Goal: Task Accomplishment & Management: Manage account settings

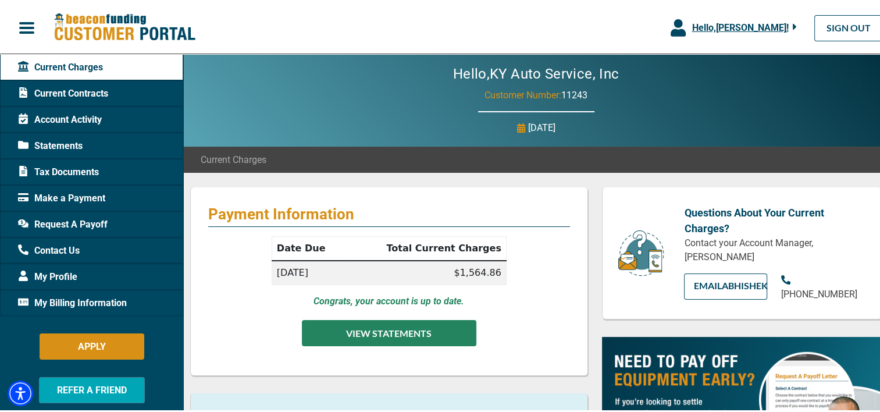
click at [373, 321] on button "VIEW STATEMENTS" at bounding box center [389, 331] width 174 height 26
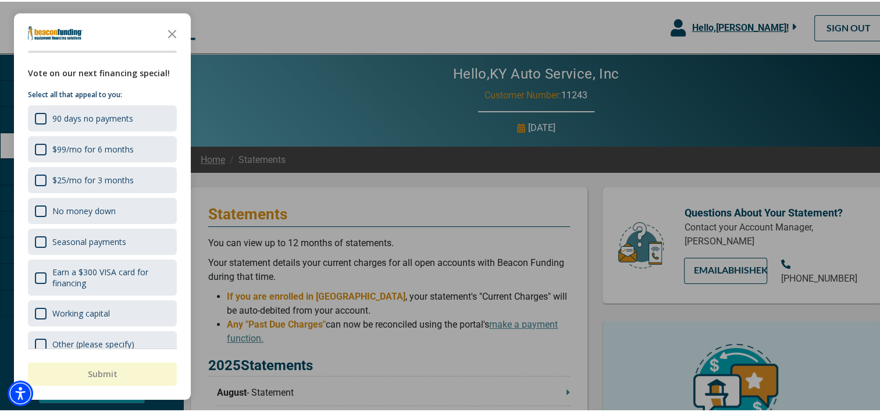
scroll to position [58, 0]
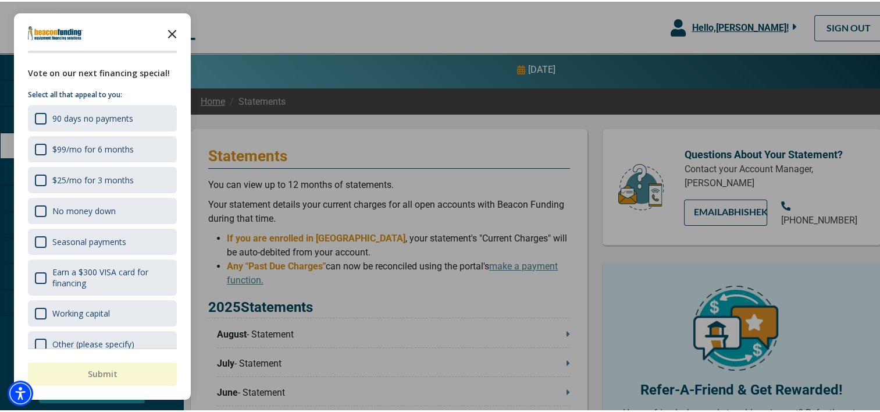
click at [177, 33] on icon "Close the survey" at bounding box center [172, 31] width 23 height 23
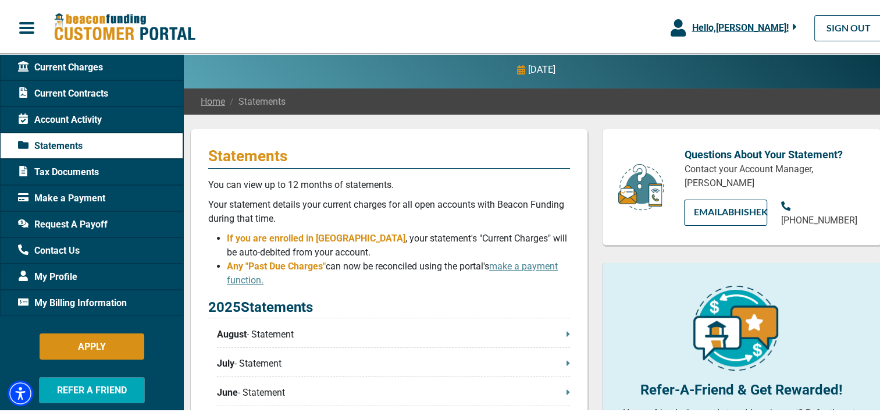
click at [70, 117] on span "Account Activity" at bounding box center [60, 118] width 84 height 14
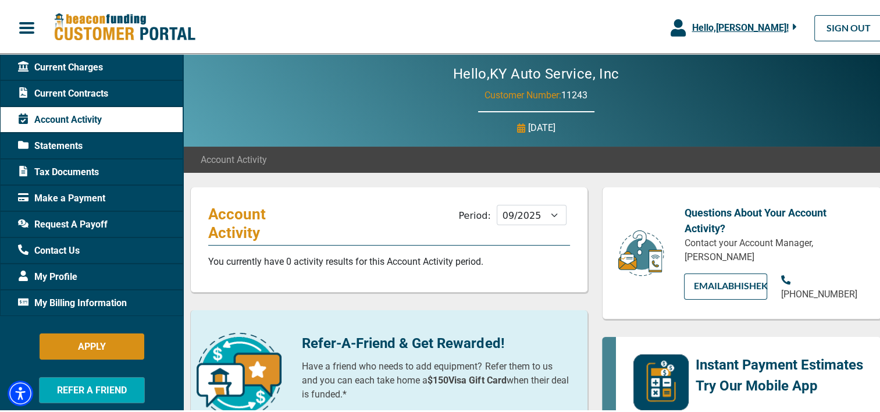
click at [58, 144] on span "Statements" at bounding box center [50, 144] width 65 height 14
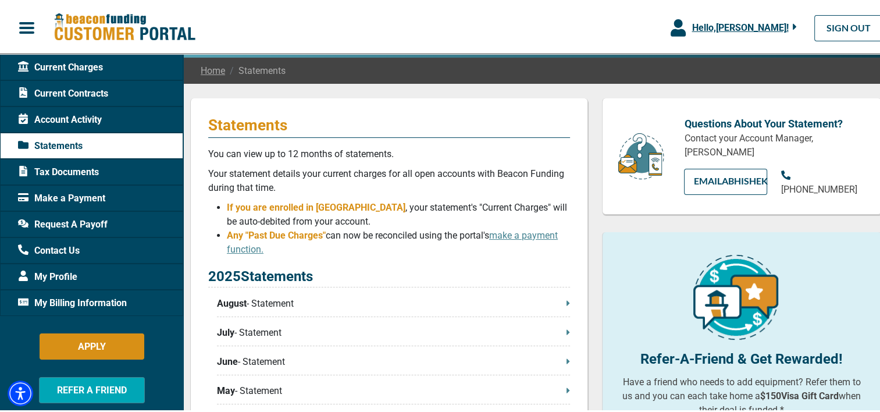
scroll to position [116, 0]
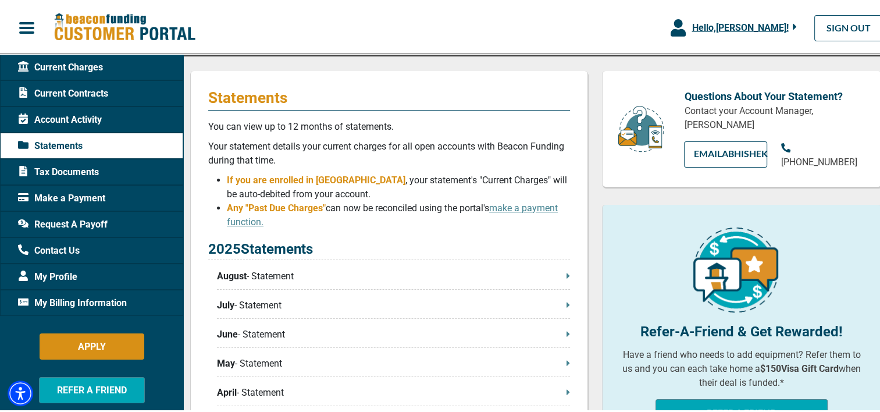
click at [261, 273] on p "August - Statement" at bounding box center [393, 275] width 353 height 14
click at [567, 277] on icon at bounding box center [568, 273] width 3 height 9
click at [66, 119] on span "Account Activity" at bounding box center [60, 118] width 84 height 14
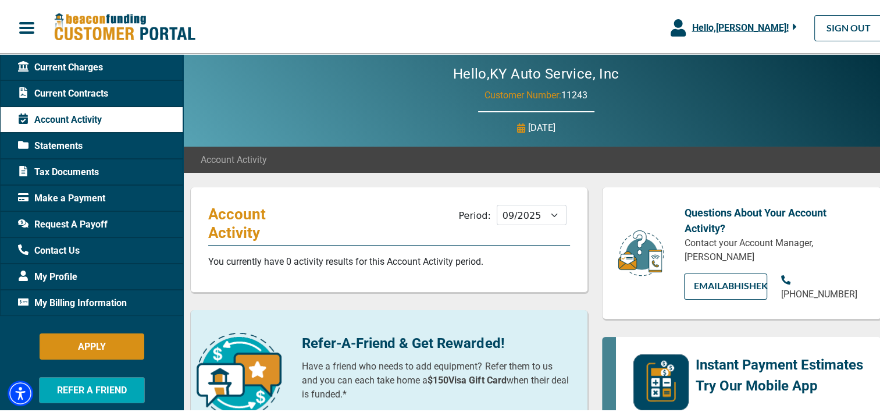
click at [84, 85] on span "Current Contracts" at bounding box center [63, 92] width 90 height 14
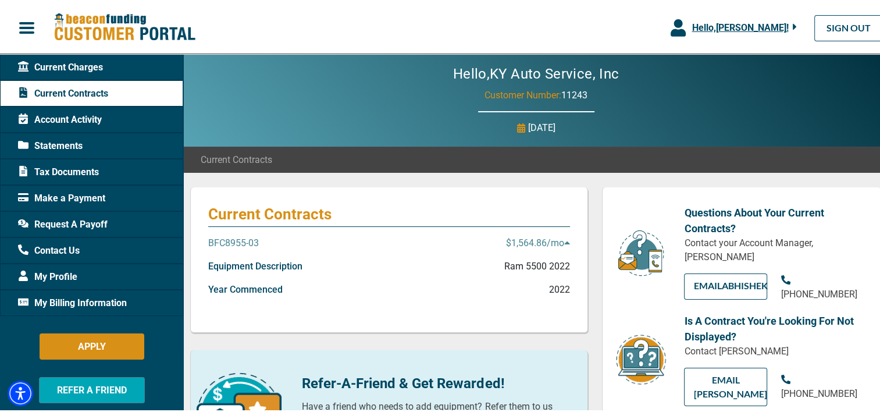
click at [230, 242] on p "BFC8955-03" at bounding box center [233, 241] width 51 height 14
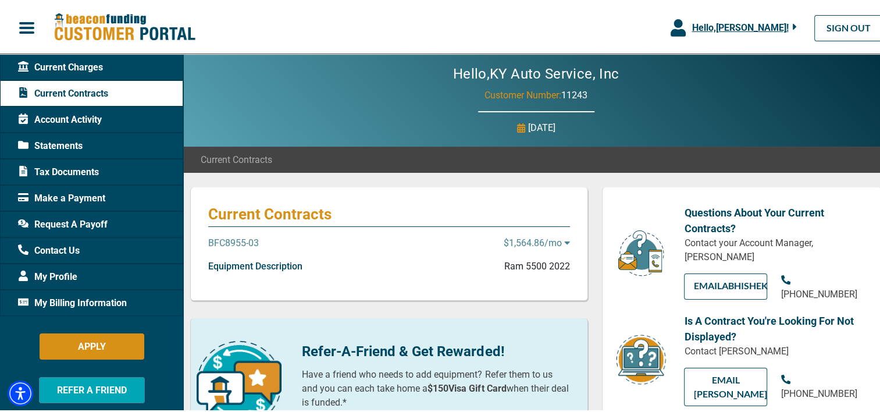
click at [240, 240] on p "BFC8955-03" at bounding box center [233, 241] width 51 height 14
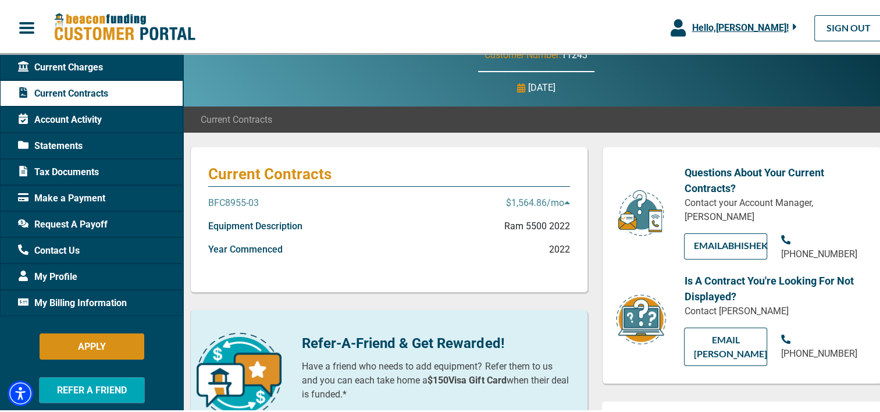
scroll to position [58, 0]
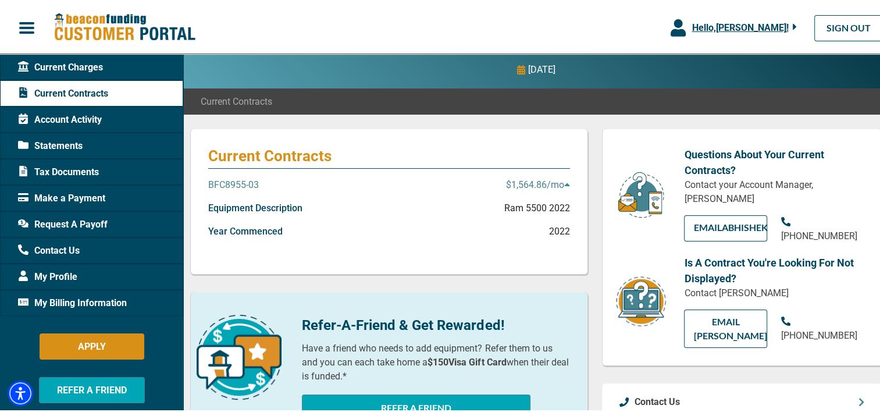
click at [72, 221] on span "Request A Payoff" at bounding box center [63, 223] width 90 height 14
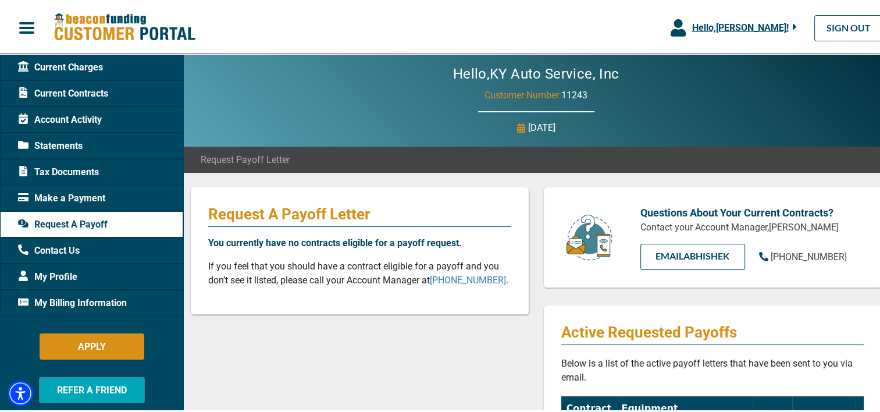
click at [52, 145] on span "Statements" at bounding box center [50, 144] width 65 height 14
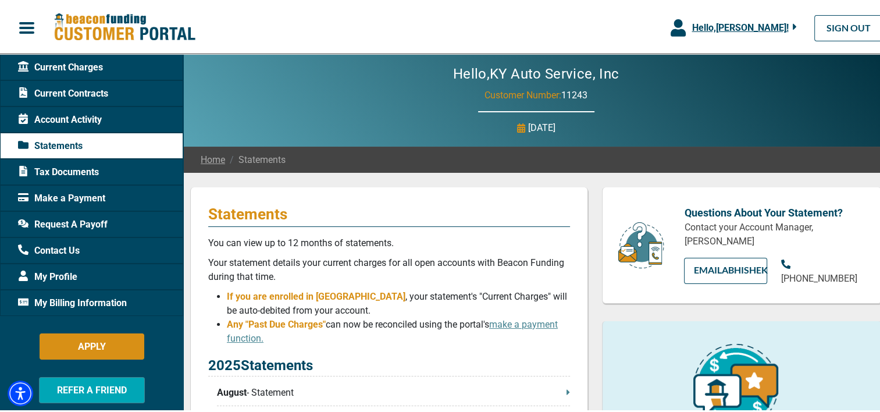
click at [65, 119] on span "Account Activity" at bounding box center [60, 118] width 84 height 14
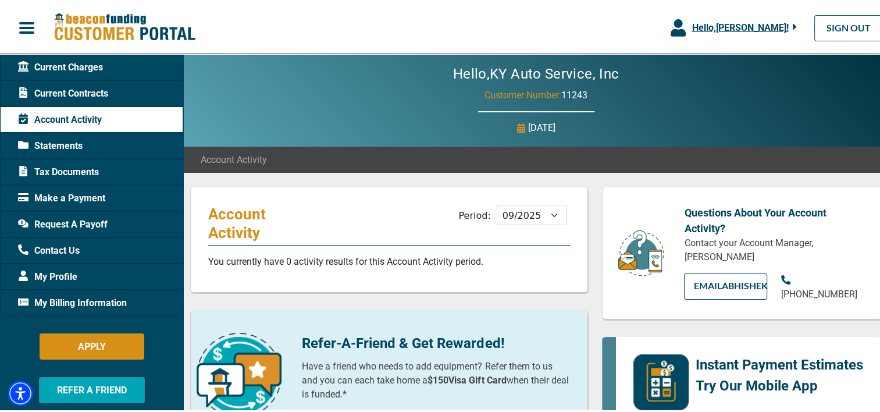
click at [69, 146] on span "Statements" at bounding box center [50, 144] width 65 height 14
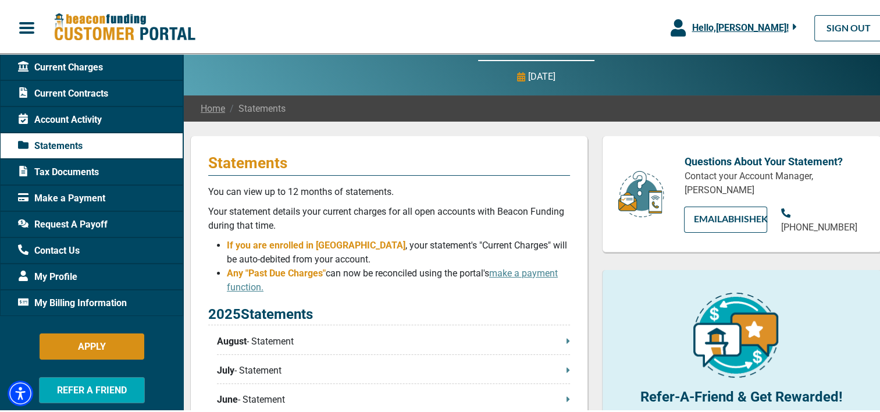
scroll to position [58, 0]
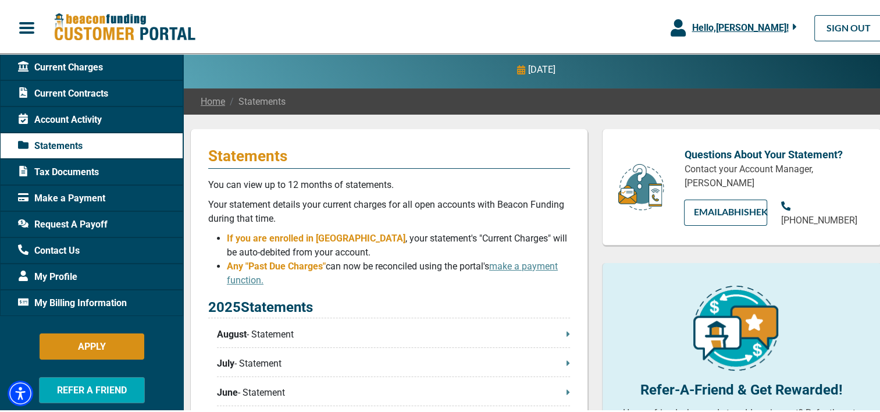
click at [55, 221] on span "Request A Payoff" at bounding box center [63, 223] width 90 height 14
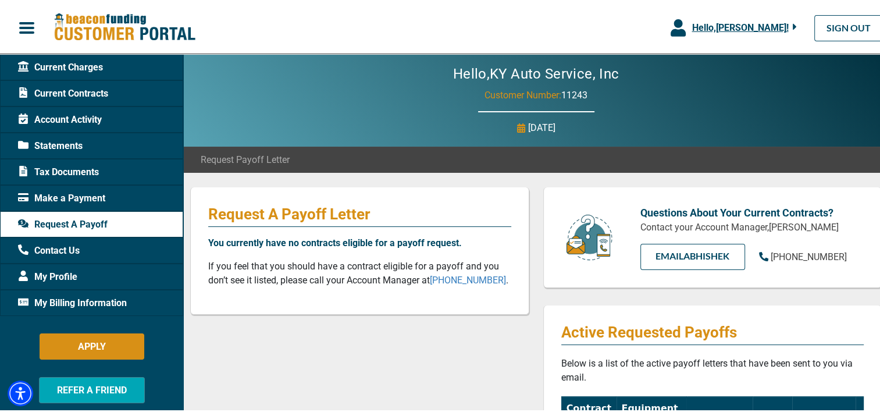
click at [58, 195] on span "Make a Payment" at bounding box center [61, 197] width 87 height 14
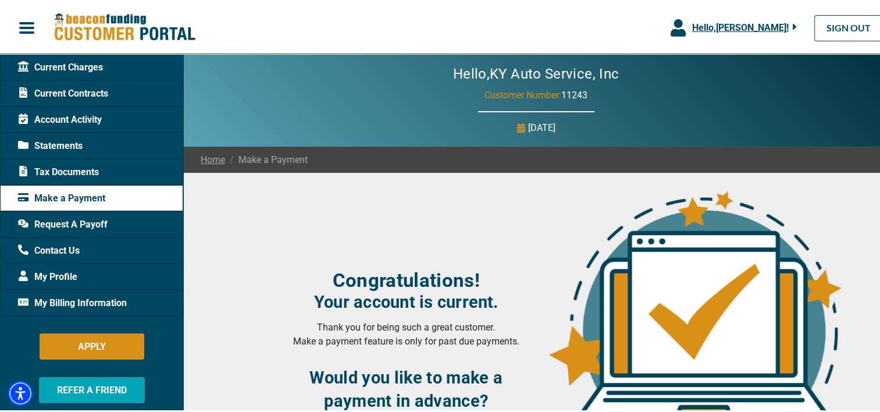
click at [74, 143] on span "Statements" at bounding box center [50, 144] width 65 height 14
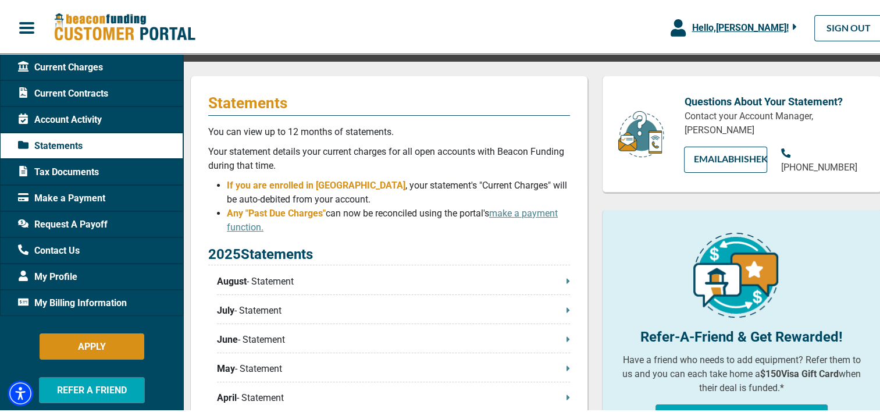
scroll to position [116, 0]
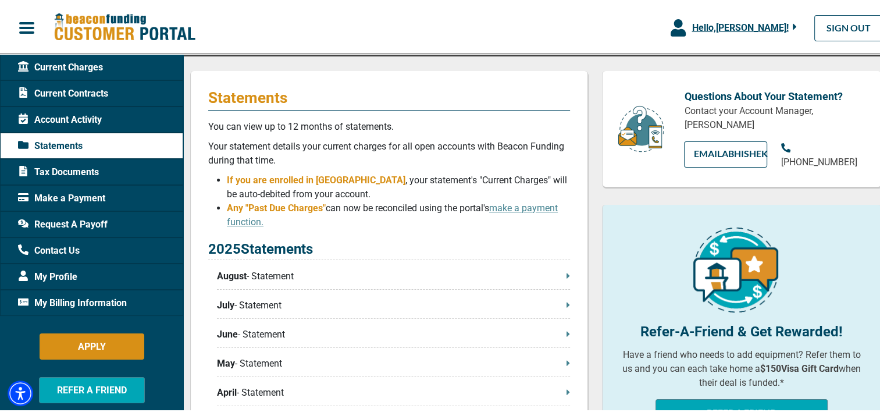
click at [239, 279] on span "August" at bounding box center [232, 275] width 30 height 14
click at [58, 169] on span "Tax Documents" at bounding box center [58, 170] width 81 height 14
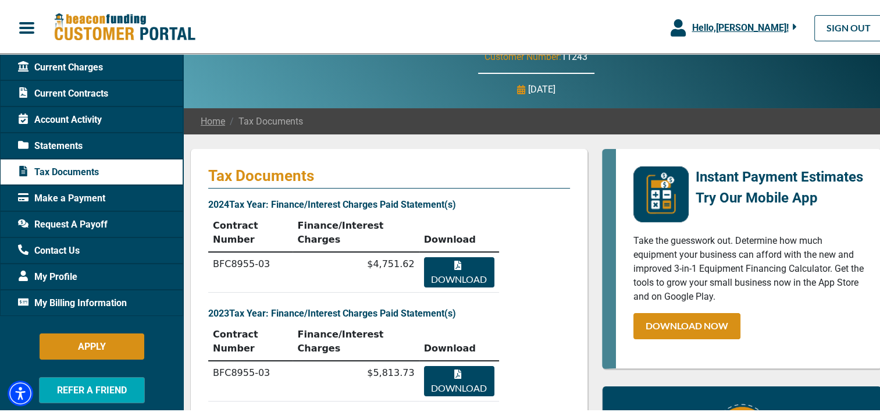
scroll to position [58, 0]
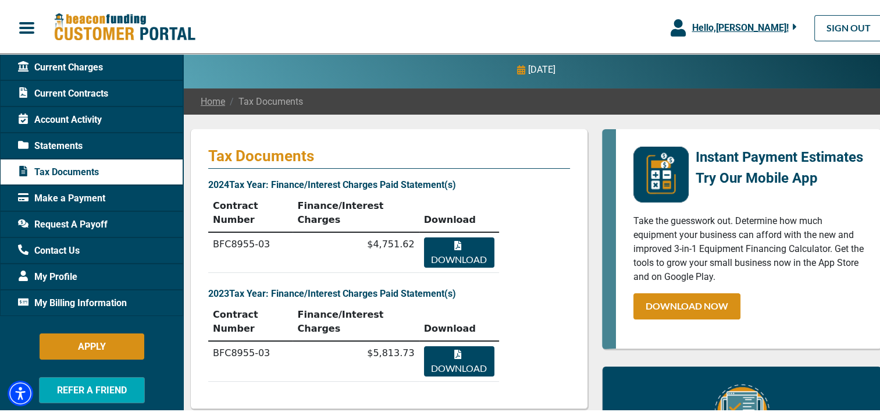
click at [455, 236] on button "Download" at bounding box center [459, 251] width 70 height 30
click at [56, 113] on span "Account Activity" at bounding box center [60, 118] width 84 height 14
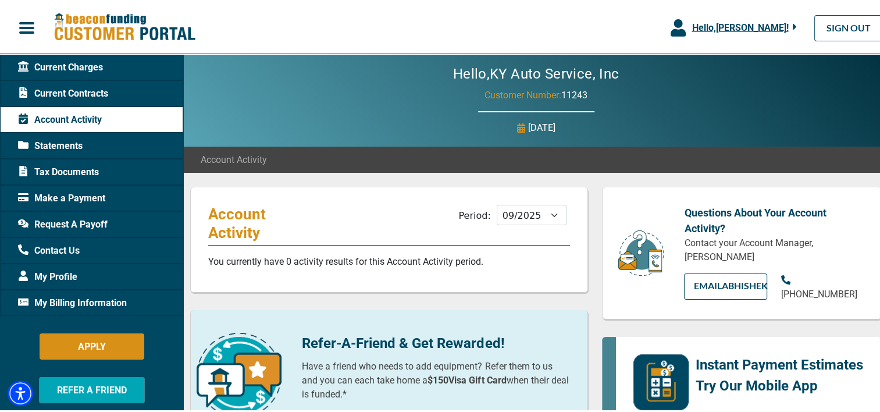
click at [61, 93] on span "Current Contracts" at bounding box center [63, 92] width 90 height 14
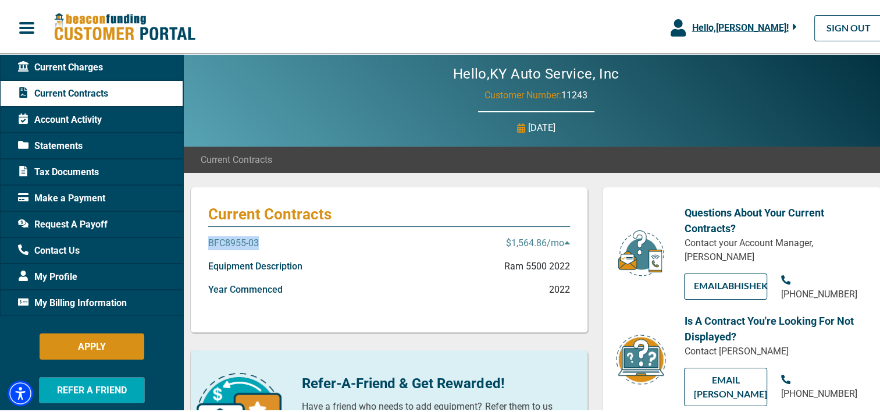
drag, startPoint x: 269, startPoint y: 238, endPoint x: 205, endPoint y: 237, distance: 64.0
click at [205, 237] on div "Current Contracts BFC8955-03 $1,564.86 /mo Equipment Description Ram 5500 2022 …" at bounding box center [389, 258] width 398 height 145
drag, startPoint x: 205, startPoint y: 237, endPoint x: 233, endPoint y: 243, distance: 27.8
copy p "BFC8955-03"
